Goal: Task Accomplishment & Management: Use online tool/utility

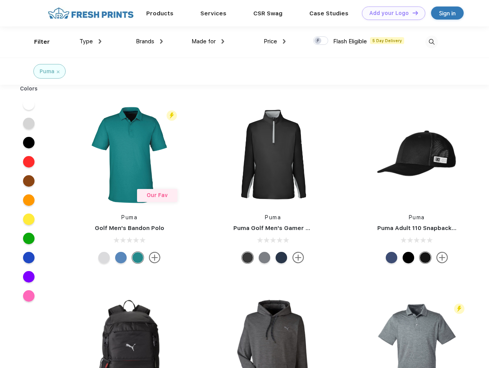
click at [391, 13] on link "Add your Logo Design Tool" at bounding box center [393, 13] width 63 height 13
click at [0, 0] on div "Design Tool" at bounding box center [0, 0] width 0 height 0
click at [412, 13] on link "Add your Logo Design Tool" at bounding box center [393, 13] width 63 height 13
click at [37, 42] on div "Filter" at bounding box center [42, 42] width 16 height 9
click at [91, 41] on span "Type" at bounding box center [85, 41] width 13 height 7
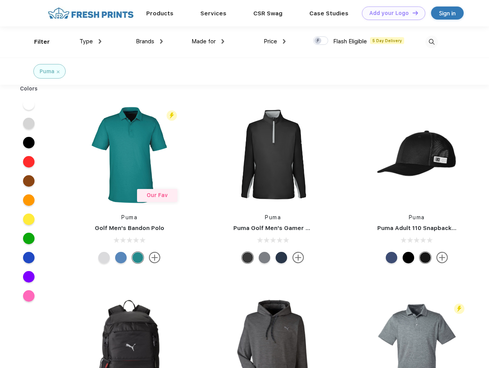
click at [149, 41] on span "Brands" at bounding box center [145, 41] width 18 height 7
click at [208, 41] on span "Made for" at bounding box center [204, 41] width 24 height 7
click at [275, 41] on span "Price" at bounding box center [270, 41] width 13 height 7
click at [321, 41] on div at bounding box center [320, 40] width 15 height 8
click at [318, 41] on input "checkbox" at bounding box center [315, 38] width 5 height 5
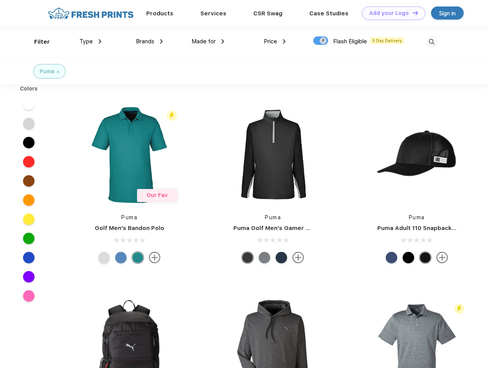
click at [431, 42] on img at bounding box center [431, 42] width 13 height 13
